Goal: Check status

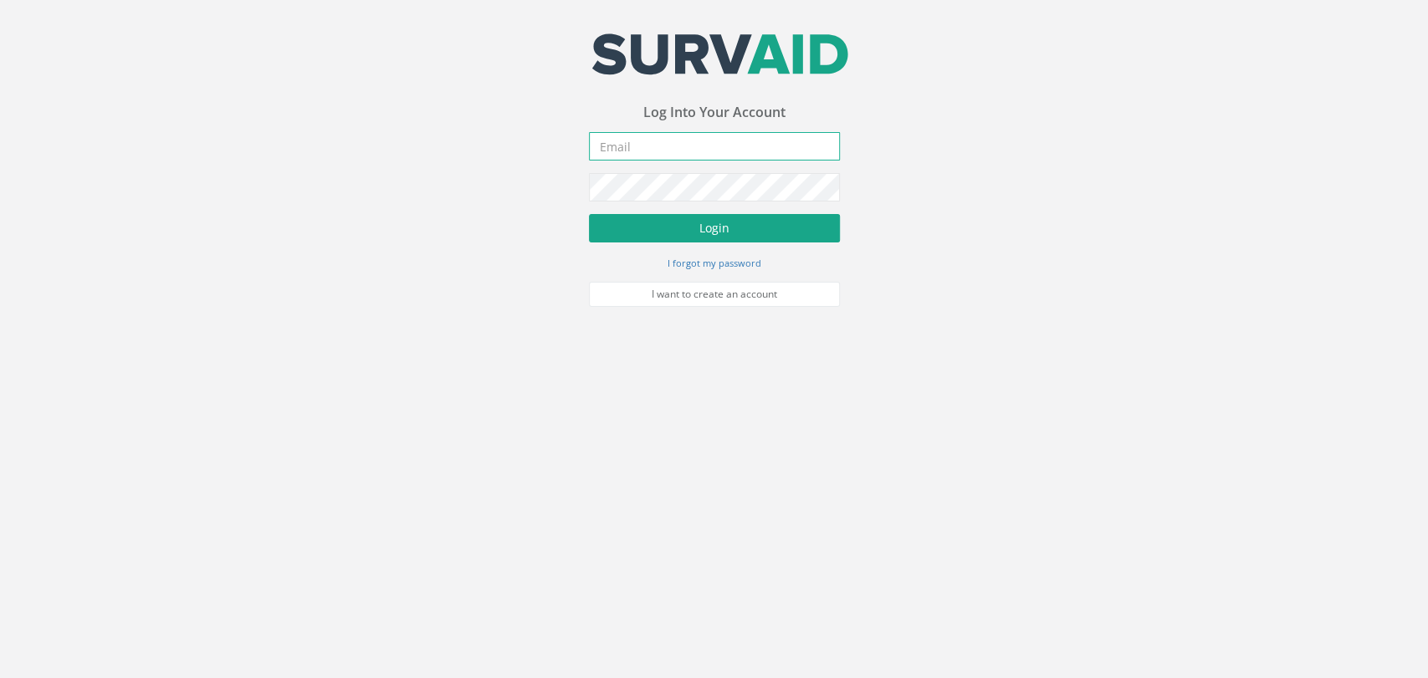
type input "[PERSON_NAME][EMAIL_ADDRESS][PERSON_NAME][DOMAIN_NAME]"
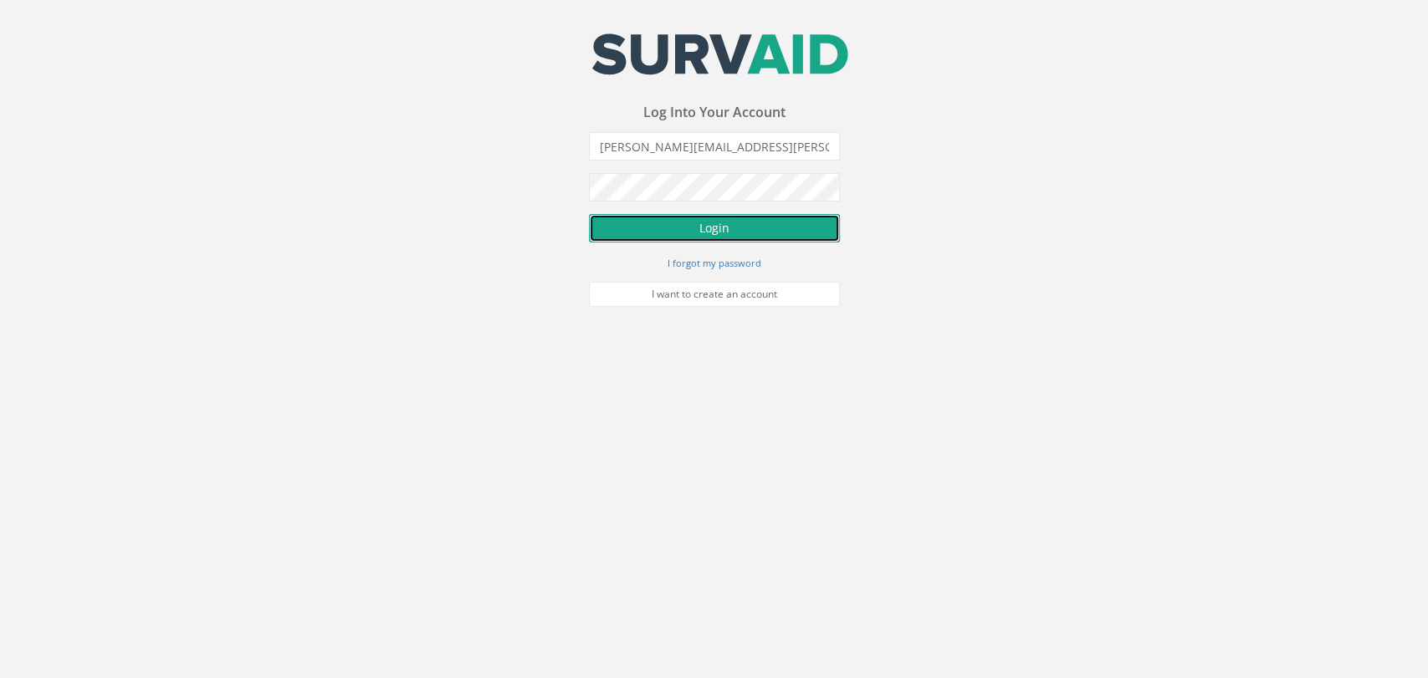
click at [709, 229] on button "Login" at bounding box center [714, 228] width 251 height 28
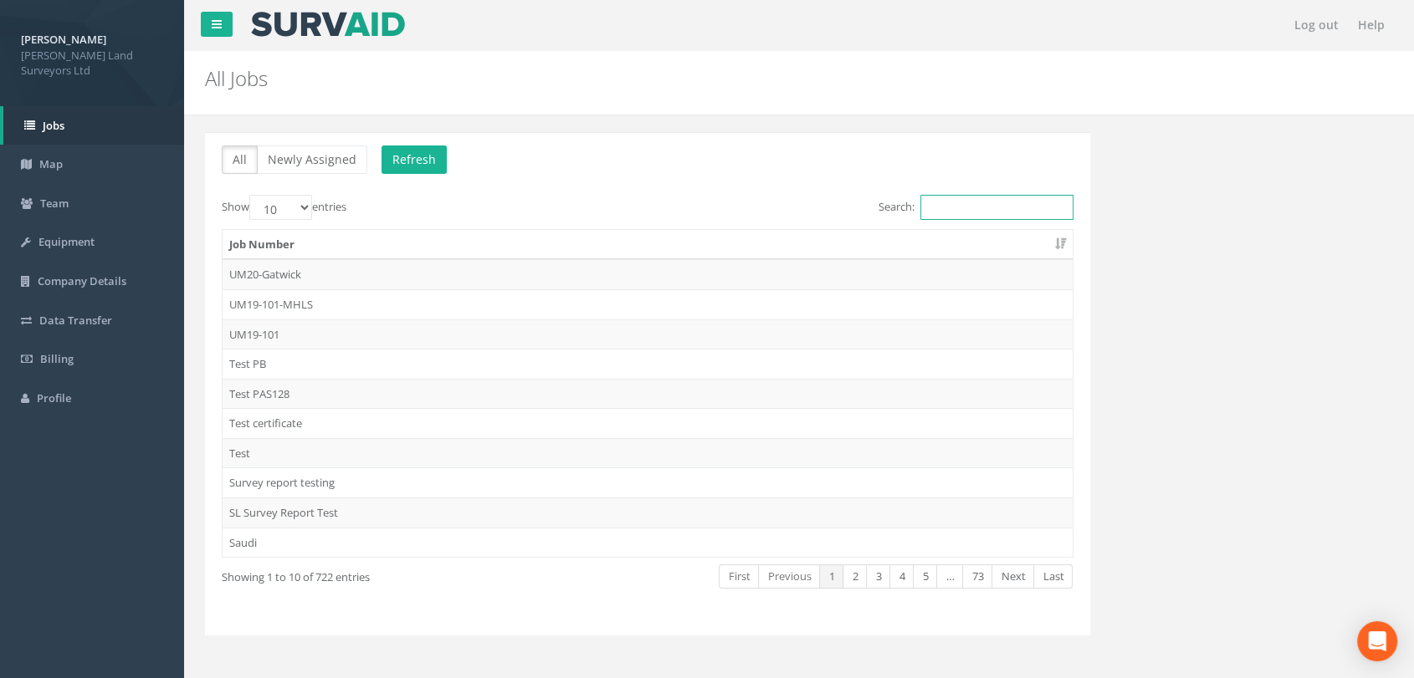
click at [969, 213] on input "Search:" at bounding box center [996, 207] width 153 height 25
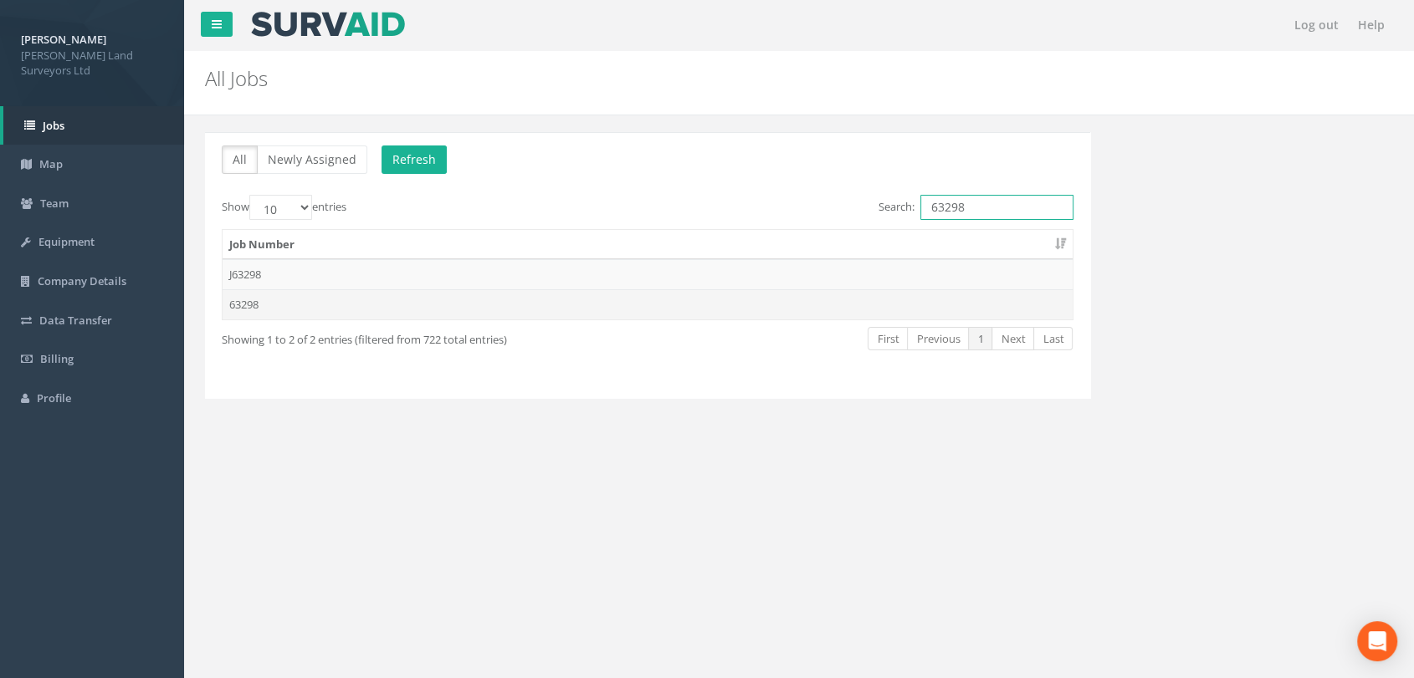
type input "63298"
click at [253, 302] on td "63298" at bounding box center [648, 304] width 850 height 30
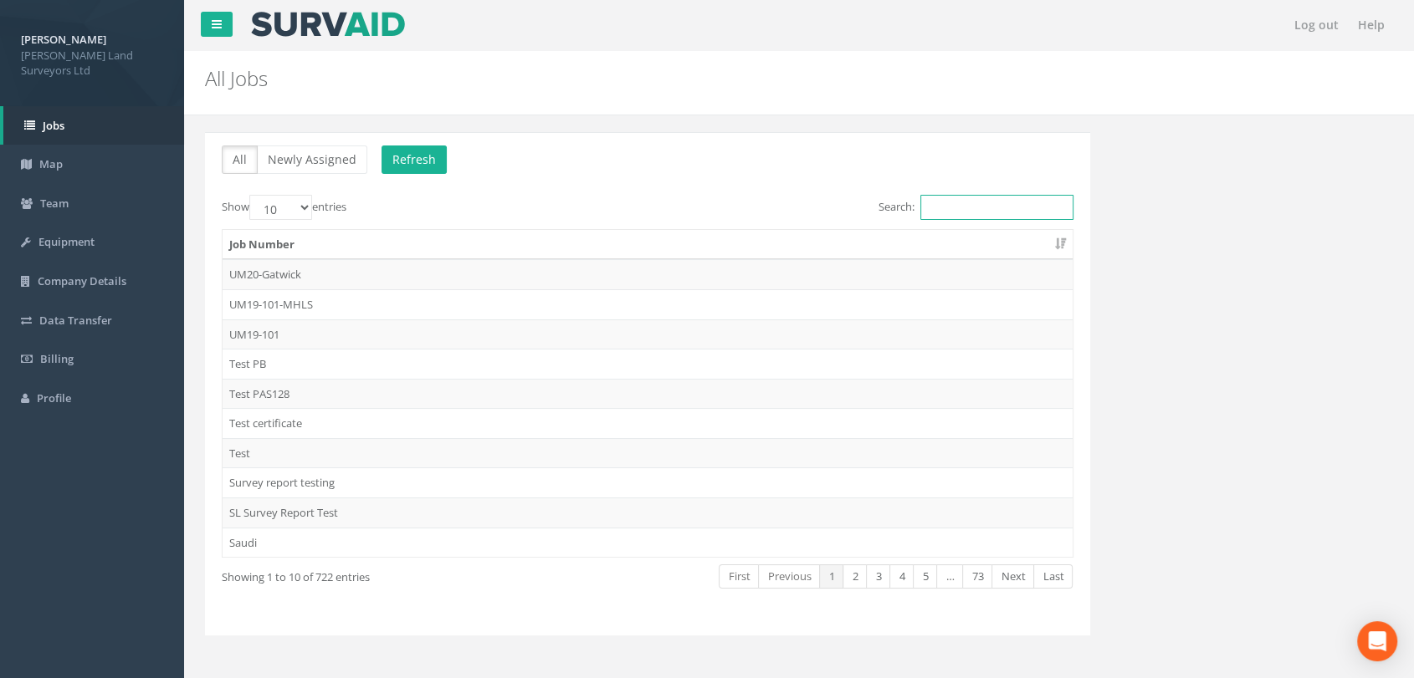
drag, startPoint x: 925, startPoint y: 206, endPoint x: 936, endPoint y: 209, distance: 11.4
click at [928, 207] on input "Search:" at bounding box center [996, 207] width 153 height 25
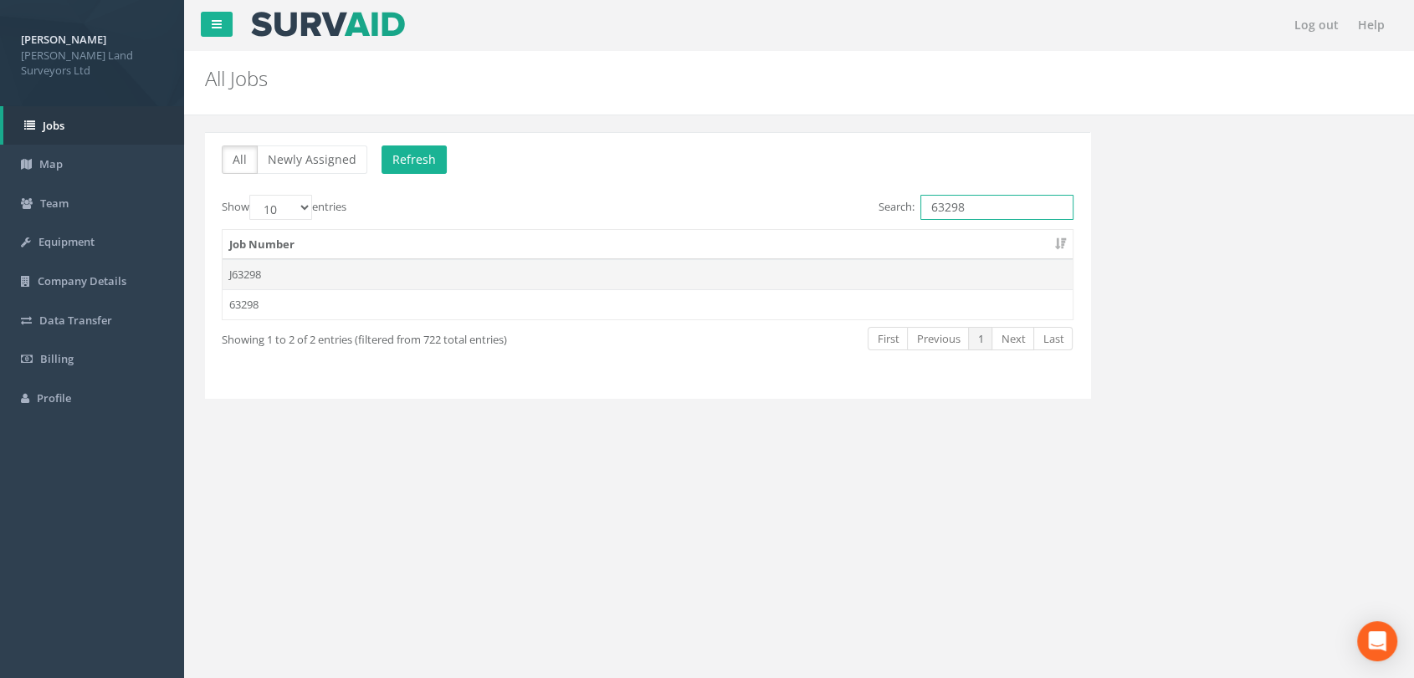
type input "63298"
click at [237, 269] on td "J63298" at bounding box center [648, 274] width 850 height 30
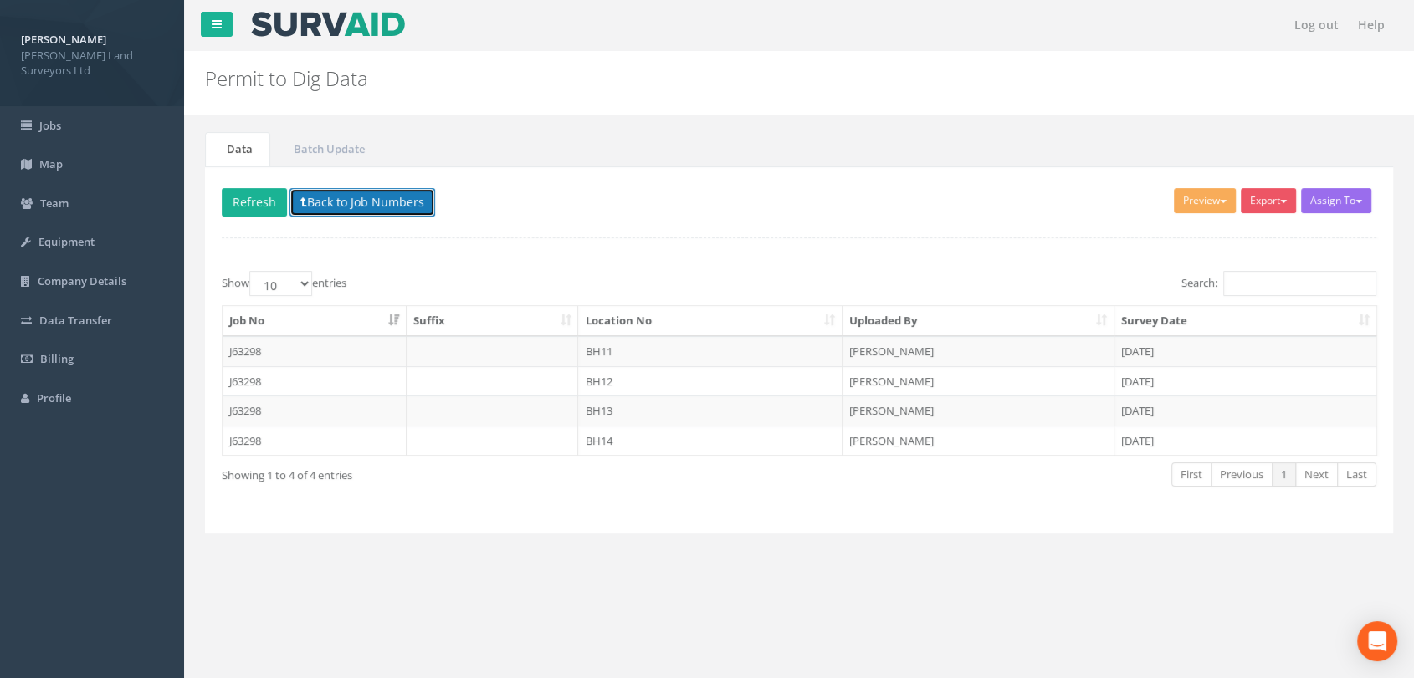
click at [320, 191] on button "Back to Job Numbers" at bounding box center [362, 202] width 146 height 28
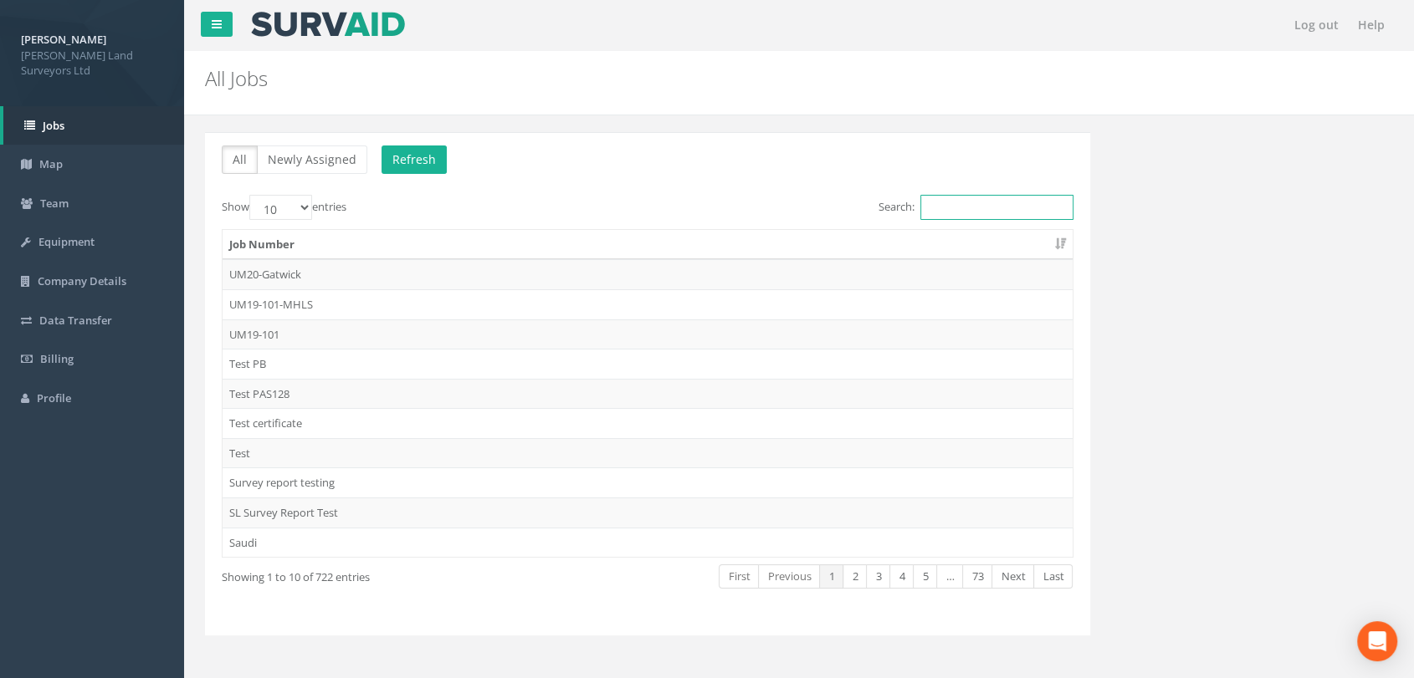
click at [965, 196] on input "Search:" at bounding box center [996, 207] width 153 height 25
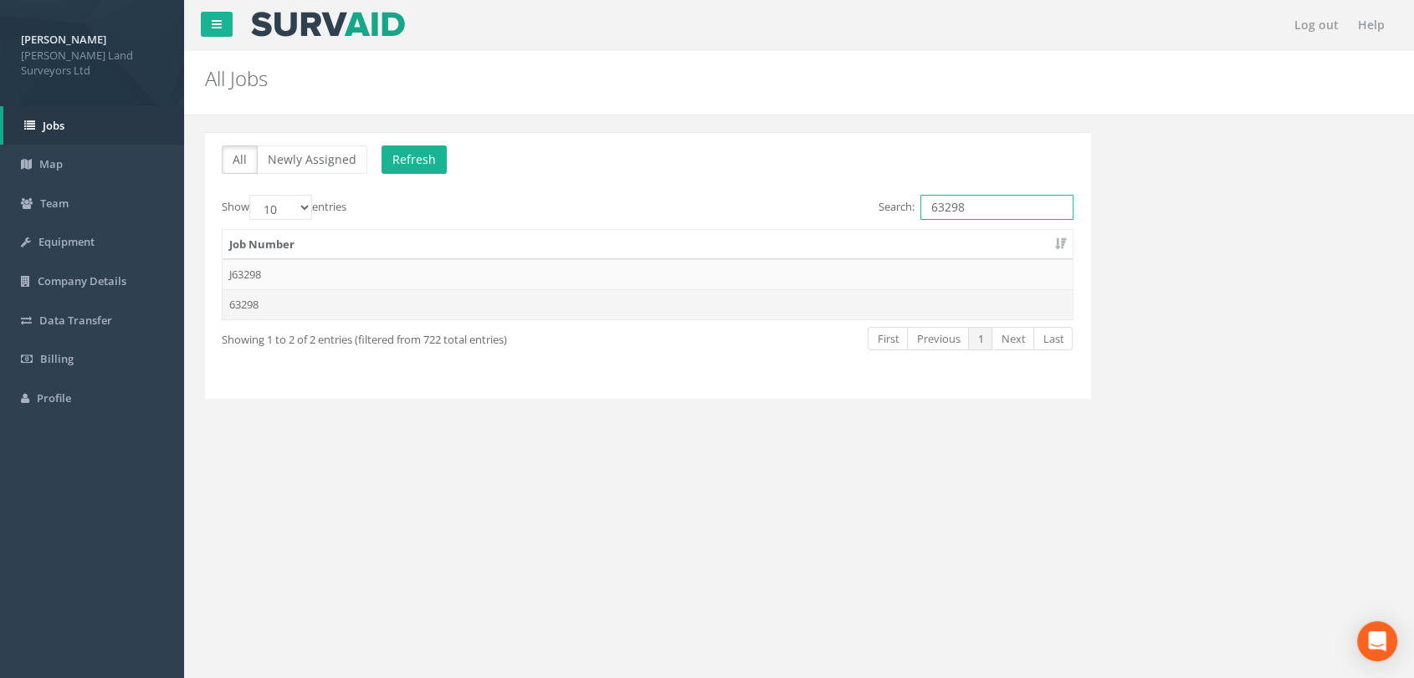
type input "63298"
click at [258, 296] on td "63298" at bounding box center [648, 304] width 850 height 30
